Goal: Check status: Check status

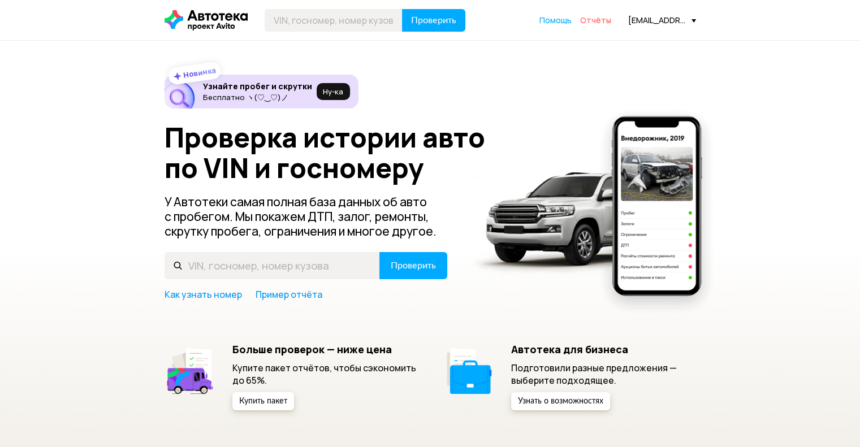
click at [593, 20] on span "Отчёты" at bounding box center [595, 20] width 31 height 11
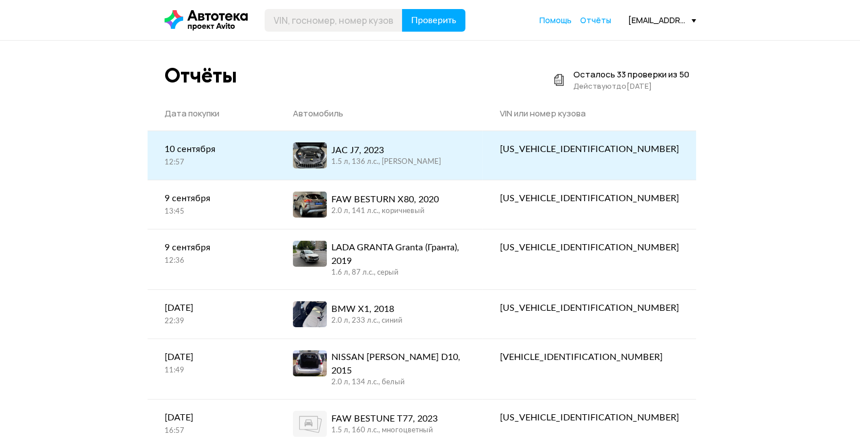
click at [421, 160] on div "1.5 л, 136 л.c., [PERSON_NAME]" at bounding box center [386, 162] width 110 height 10
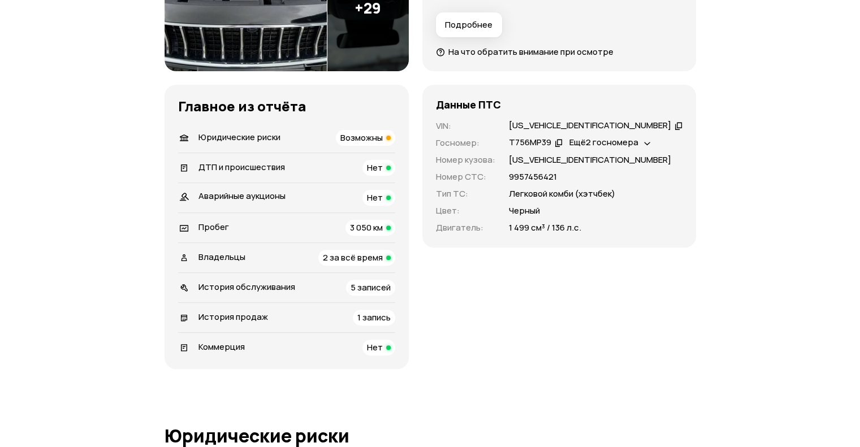
scroll to position [339, 0]
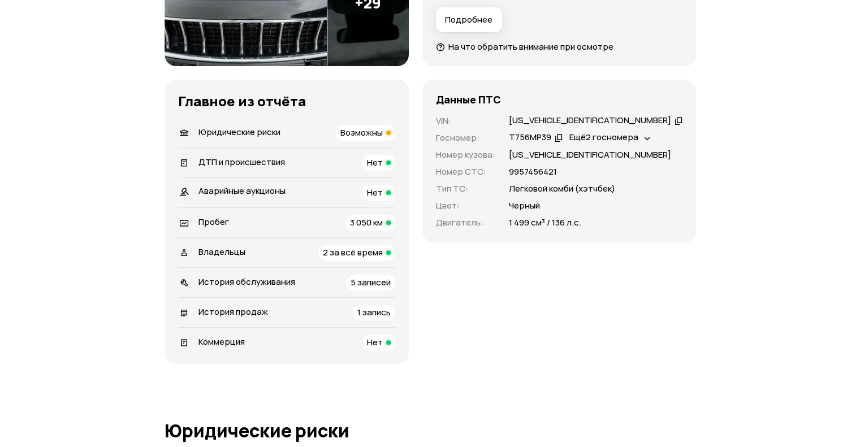
click at [365, 254] on span "2 за всё время" at bounding box center [353, 253] width 60 height 12
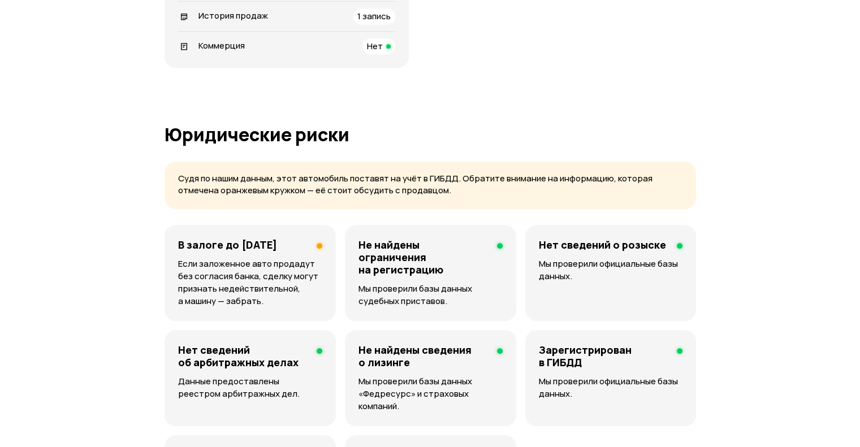
scroll to position [504, 0]
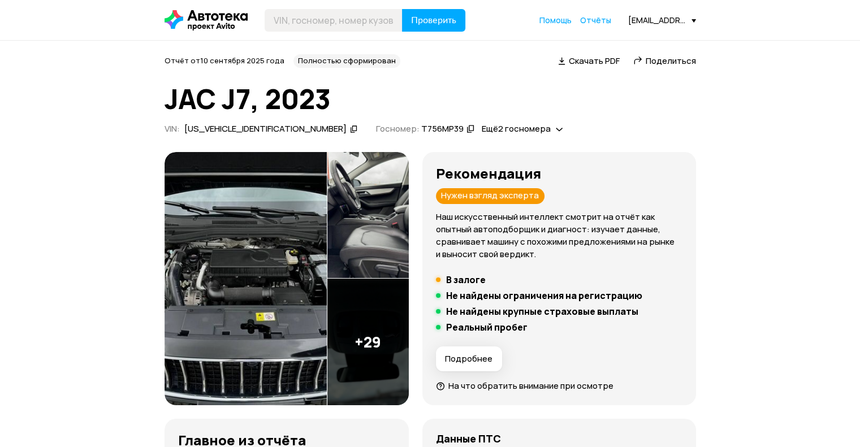
scroll to position [0, 0]
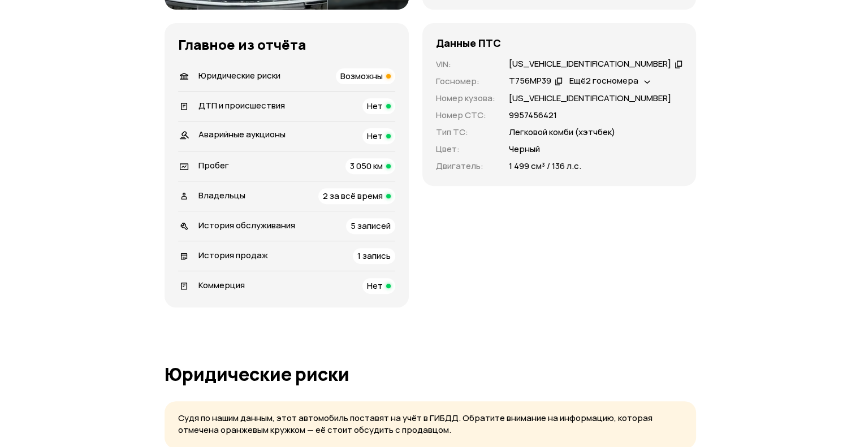
click at [352, 188] on div "2 за всё время" at bounding box center [356, 196] width 77 height 16
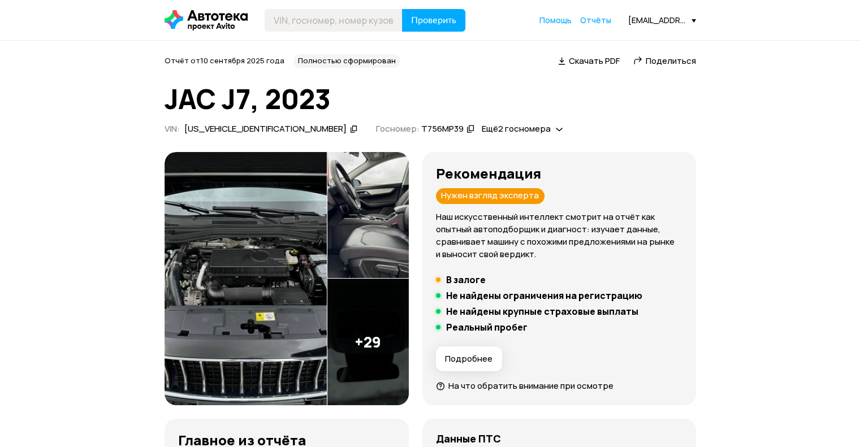
click at [350, 127] on icon at bounding box center [354, 128] width 8 height 11
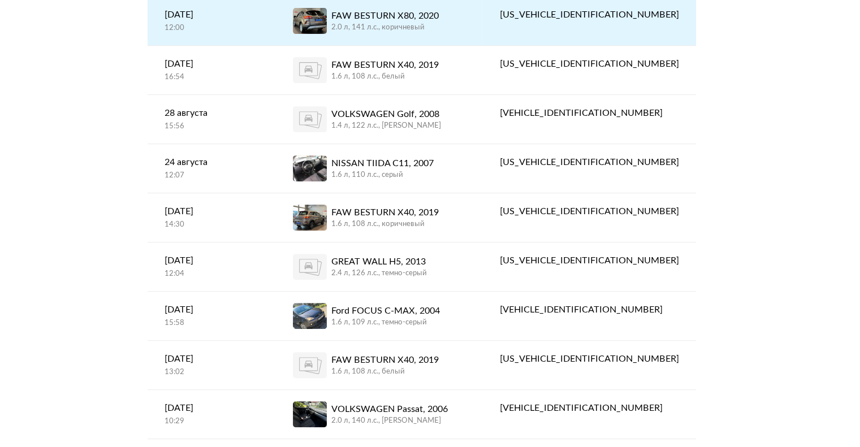
scroll to position [509, 0]
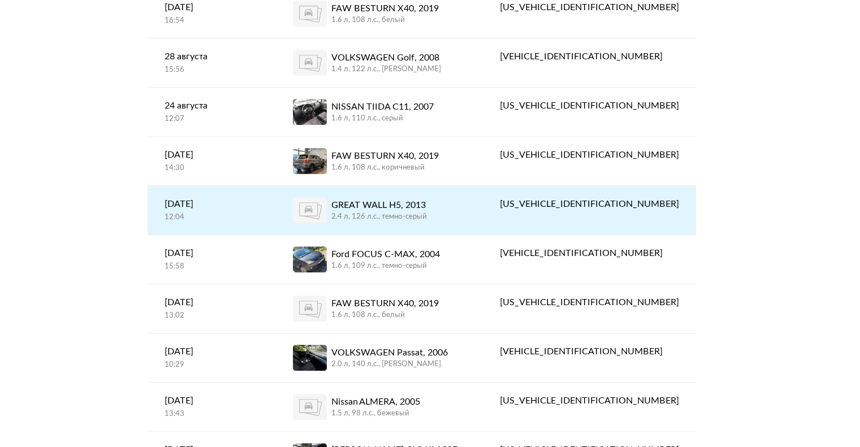
click at [427, 212] on div "2.4 л, 126 л.c., темно-серый" at bounding box center [379, 217] width 96 height 10
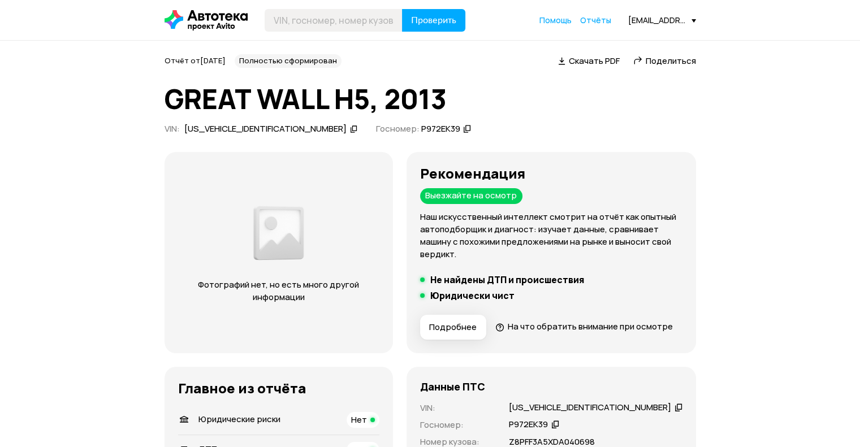
click at [350, 127] on icon at bounding box center [354, 128] width 8 height 11
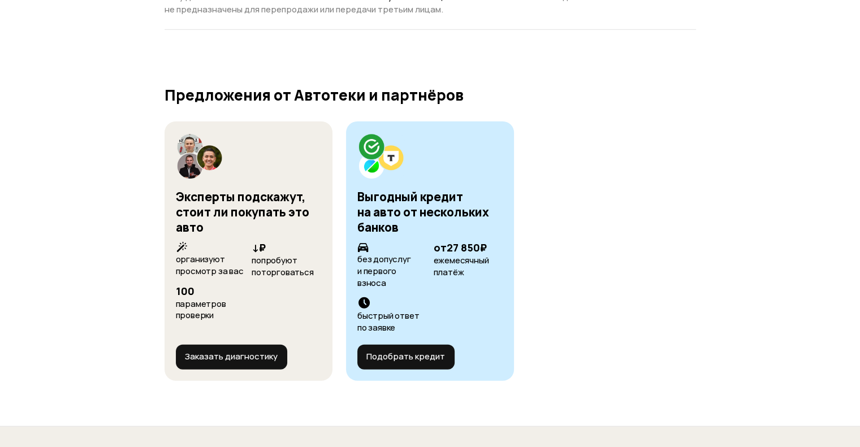
scroll to position [2874, 0]
